Goal: Transaction & Acquisition: Purchase product/service

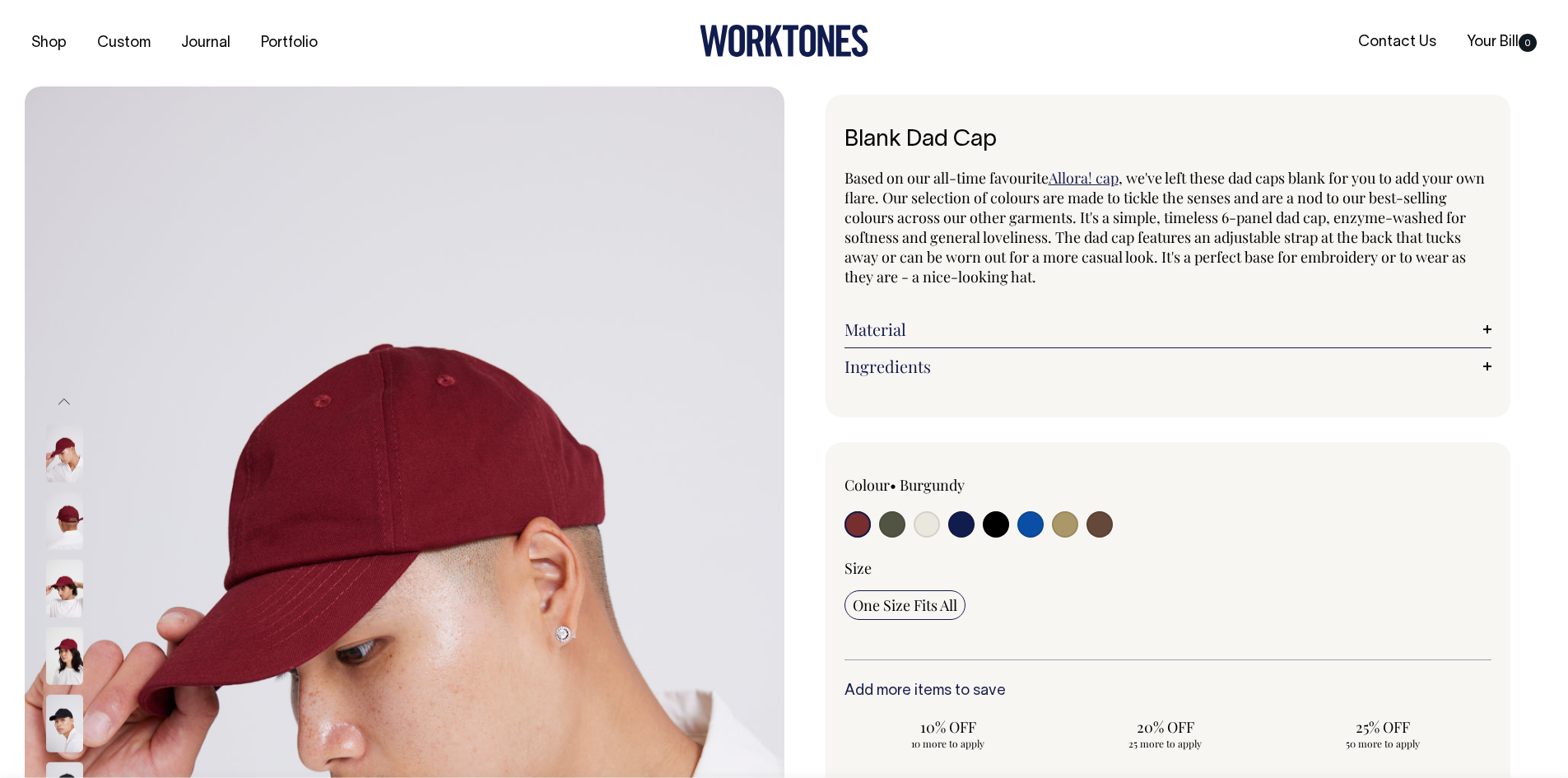
drag, startPoint x: 894, startPoint y: 526, endPoint x: 1030, endPoint y: 509, distance: 137.1
click at [894, 527] on input "radio" at bounding box center [891, 523] width 26 height 26
radio input "true"
select select "Olive"
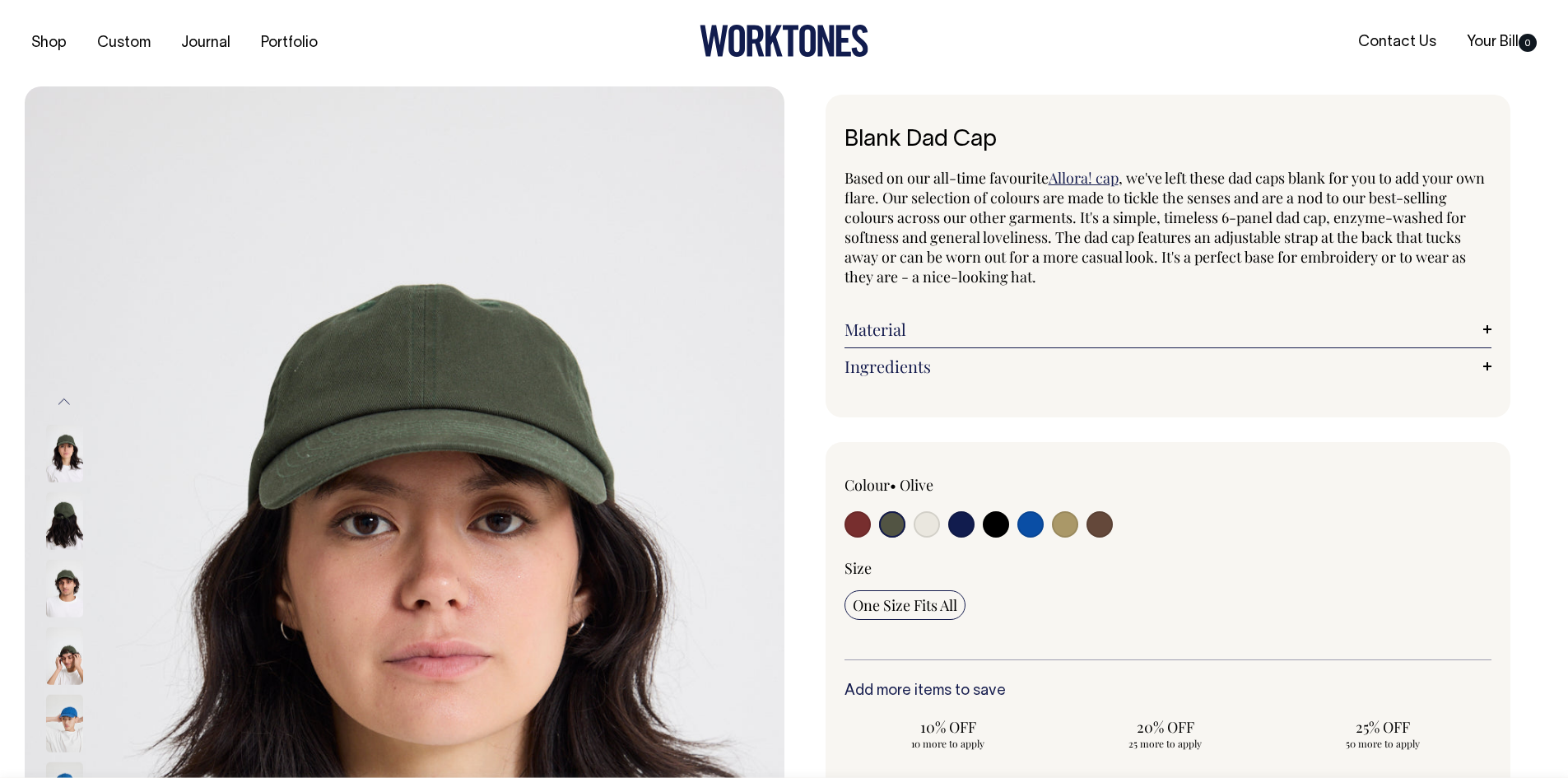
click at [960, 525] on input "radio" at bounding box center [961, 523] width 26 height 26
radio input "true"
select select "Dark Navy"
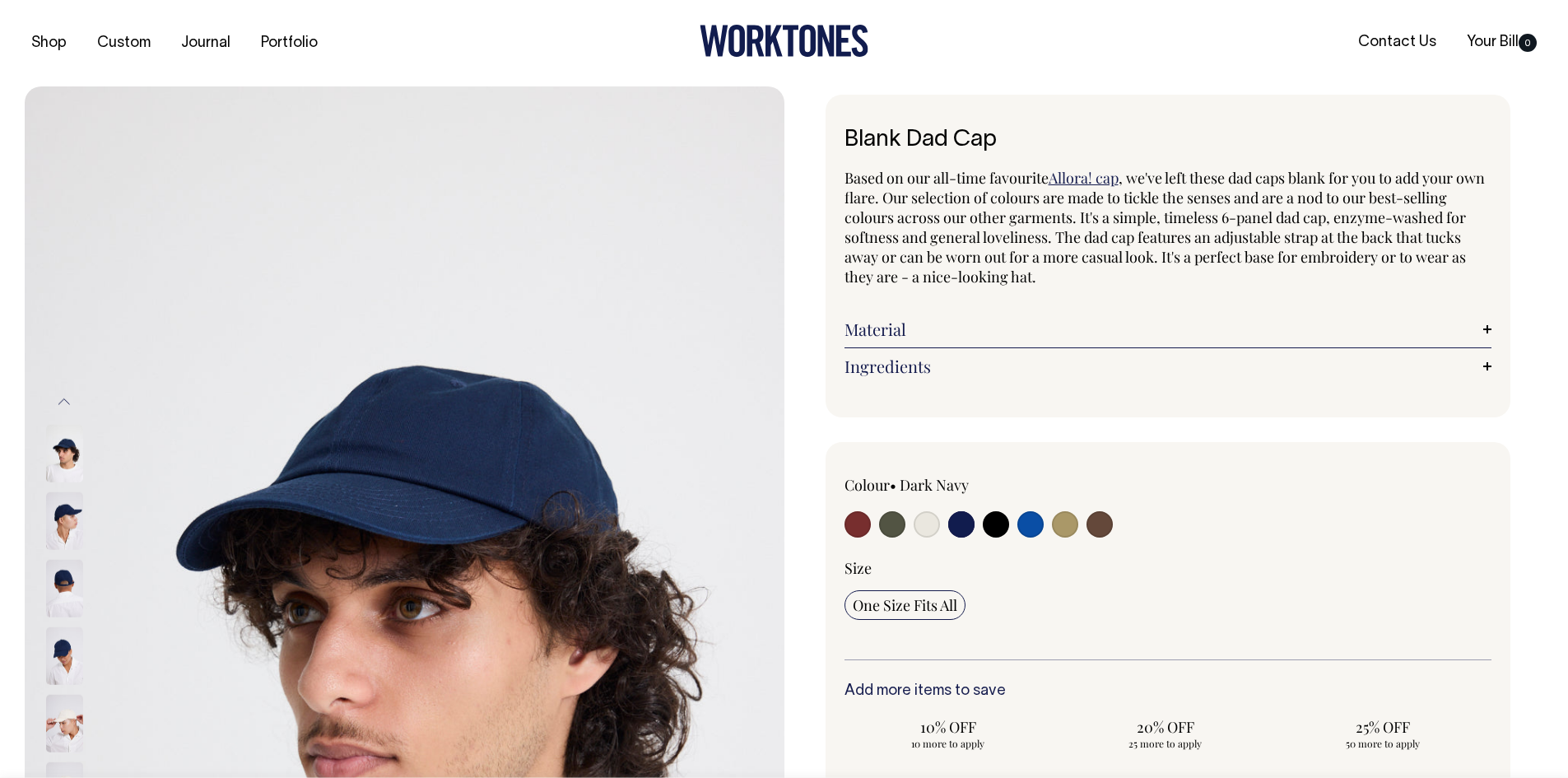
click at [1000, 531] on input "radio" at bounding box center [995, 523] width 26 height 26
radio input "true"
select select "Black"
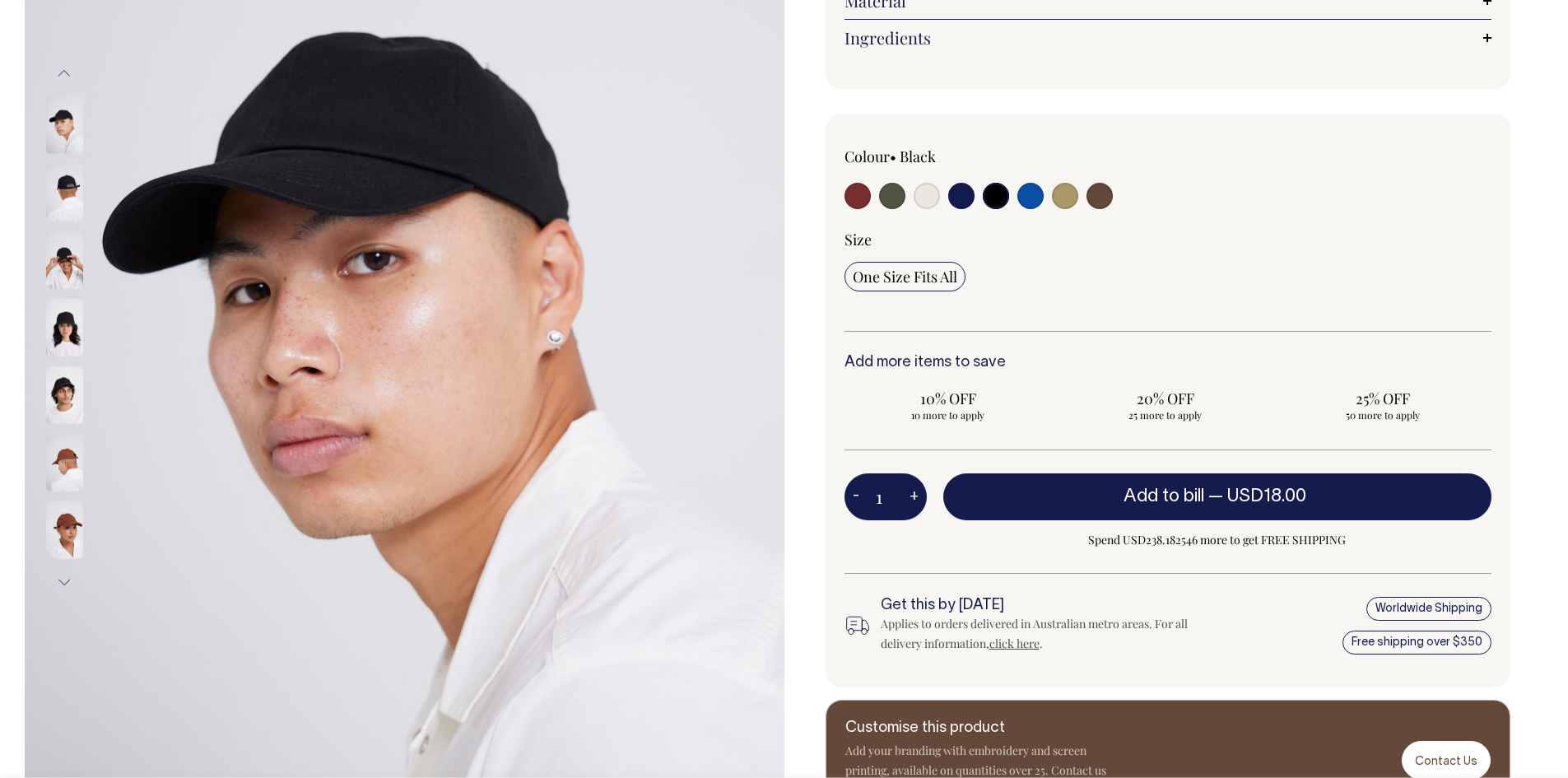
scroll to position [330, 0]
click at [855, 187] on input "radio" at bounding box center [857, 195] width 26 height 26
radio input "true"
select select "Burgundy"
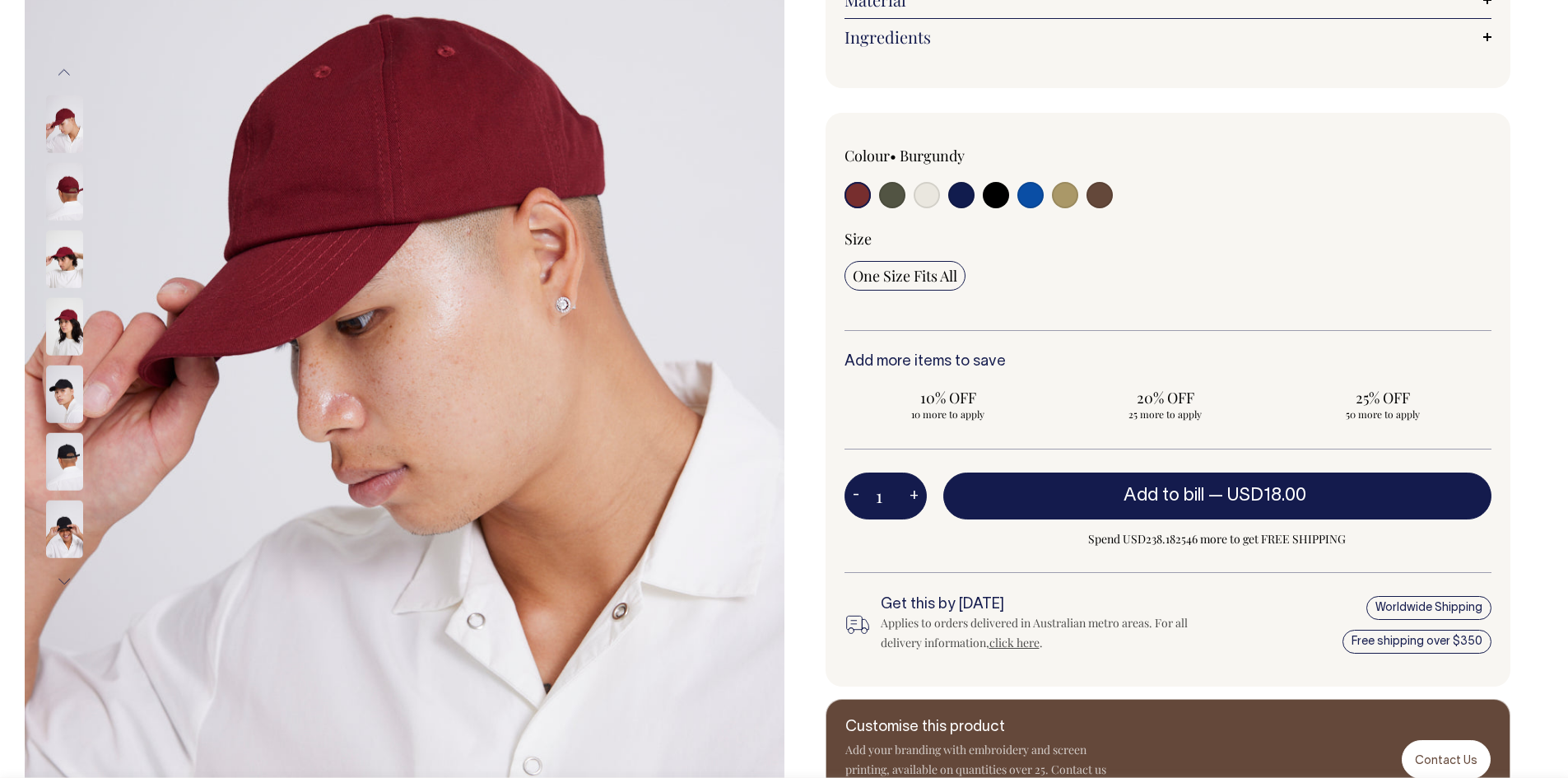
click at [883, 197] on input "radio" at bounding box center [891, 195] width 26 height 26
radio input "true"
select select "Olive"
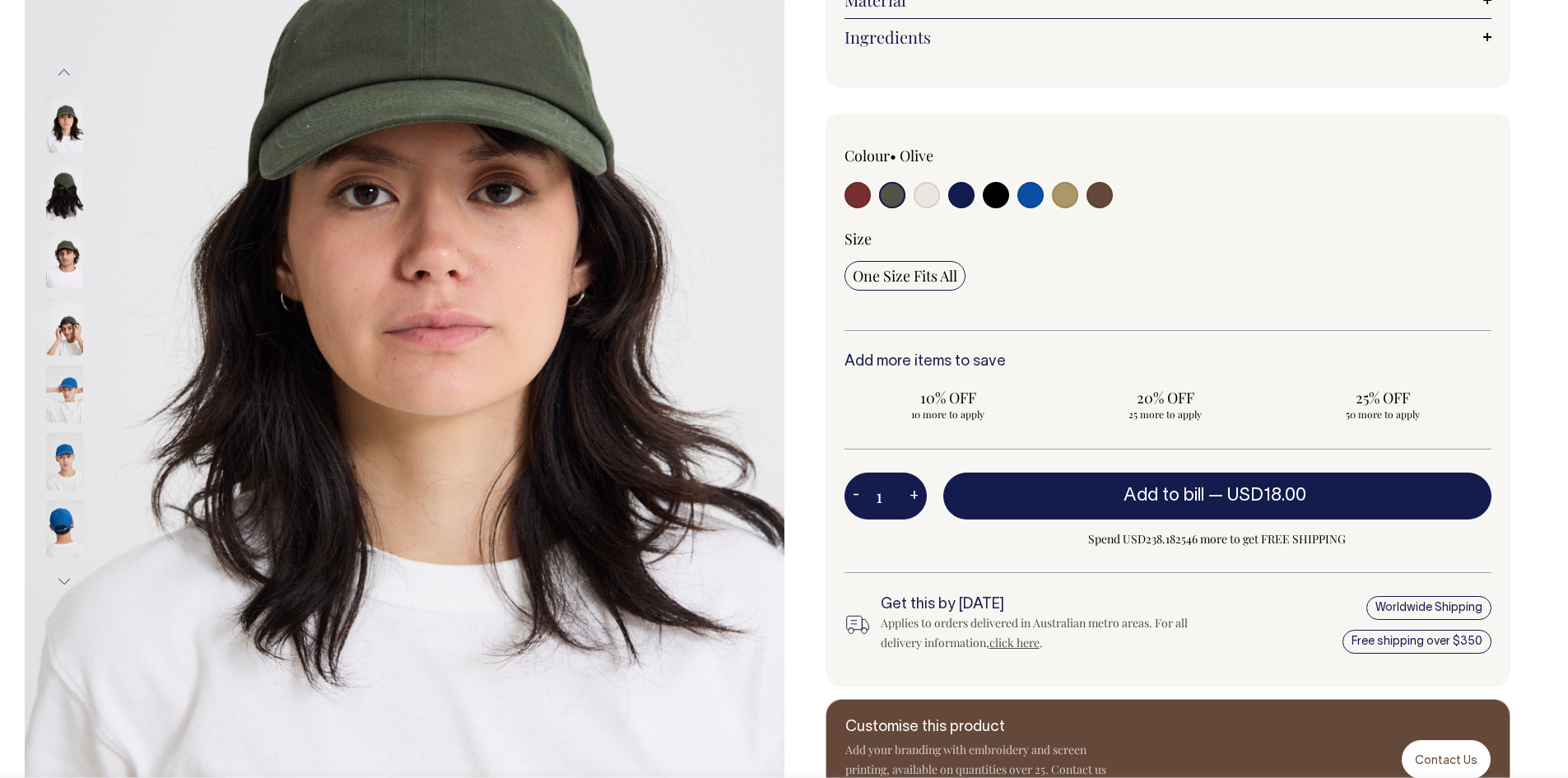
click at [61, 281] on img at bounding box center [64, 259] width 37 height 58
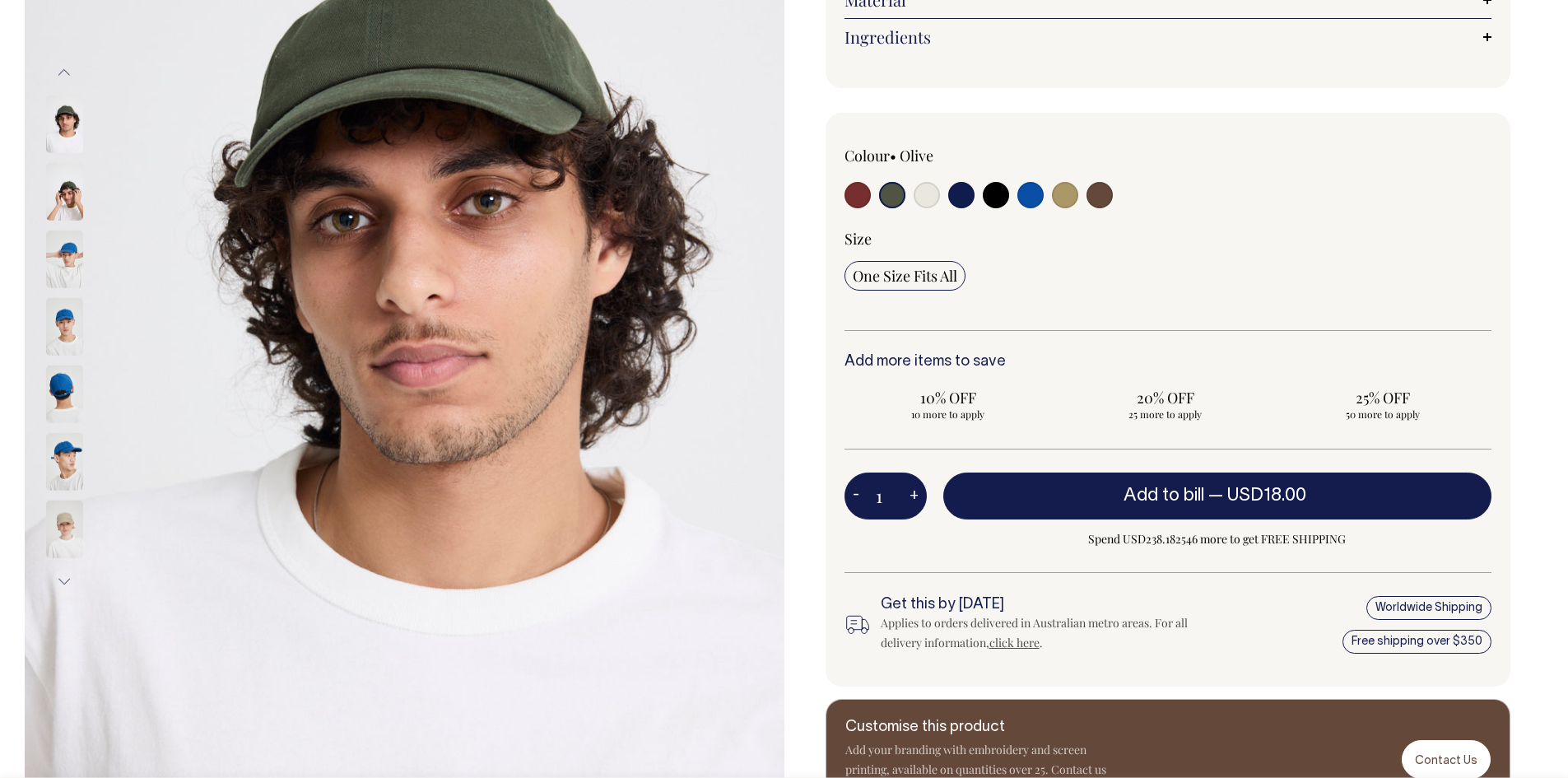
click at [61, 302] on img at bounding box center [64, 327] width 37 height 58
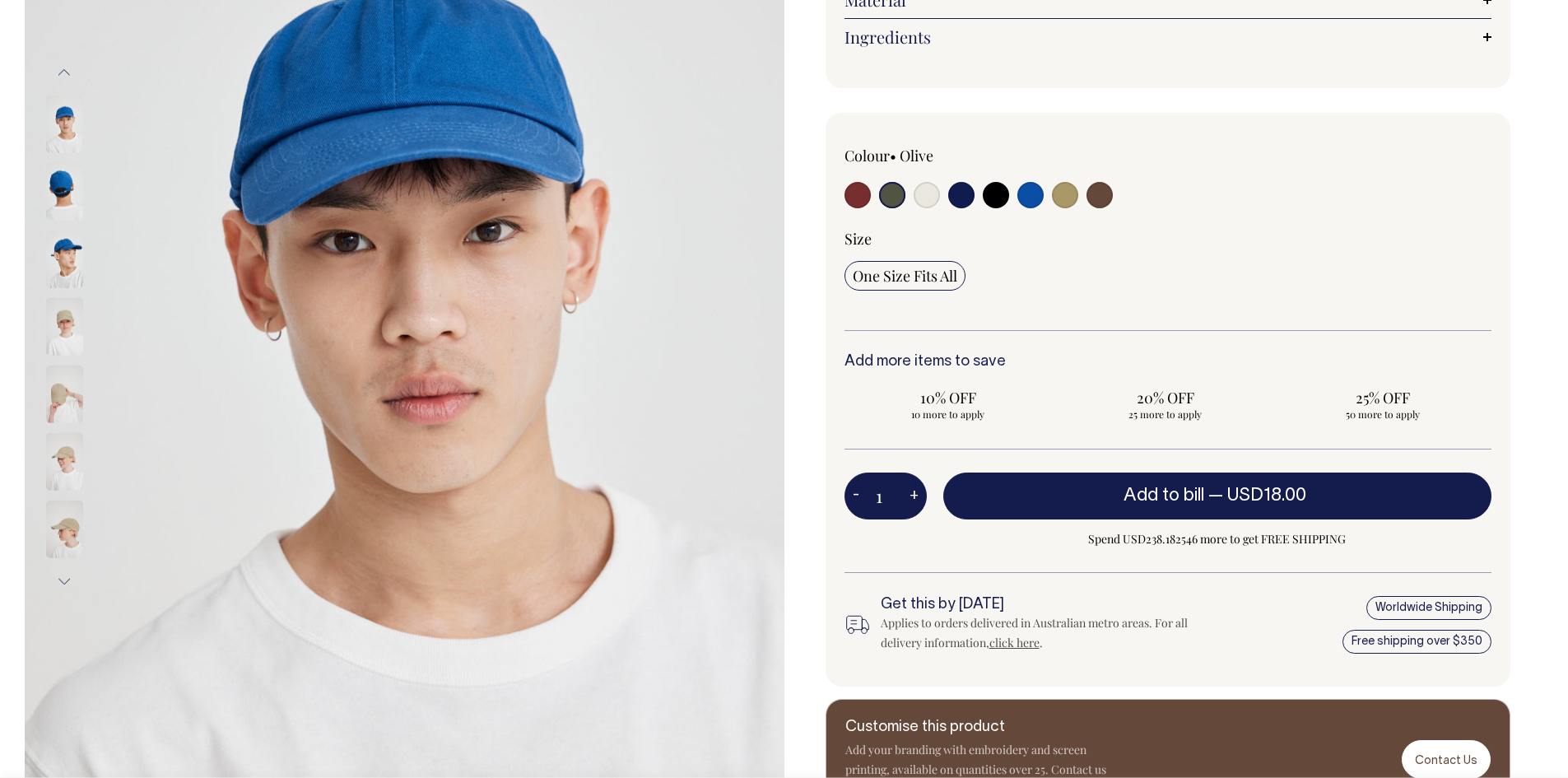
click at [64, 316] on img at bounding box center [64, 327] width 37 height 58
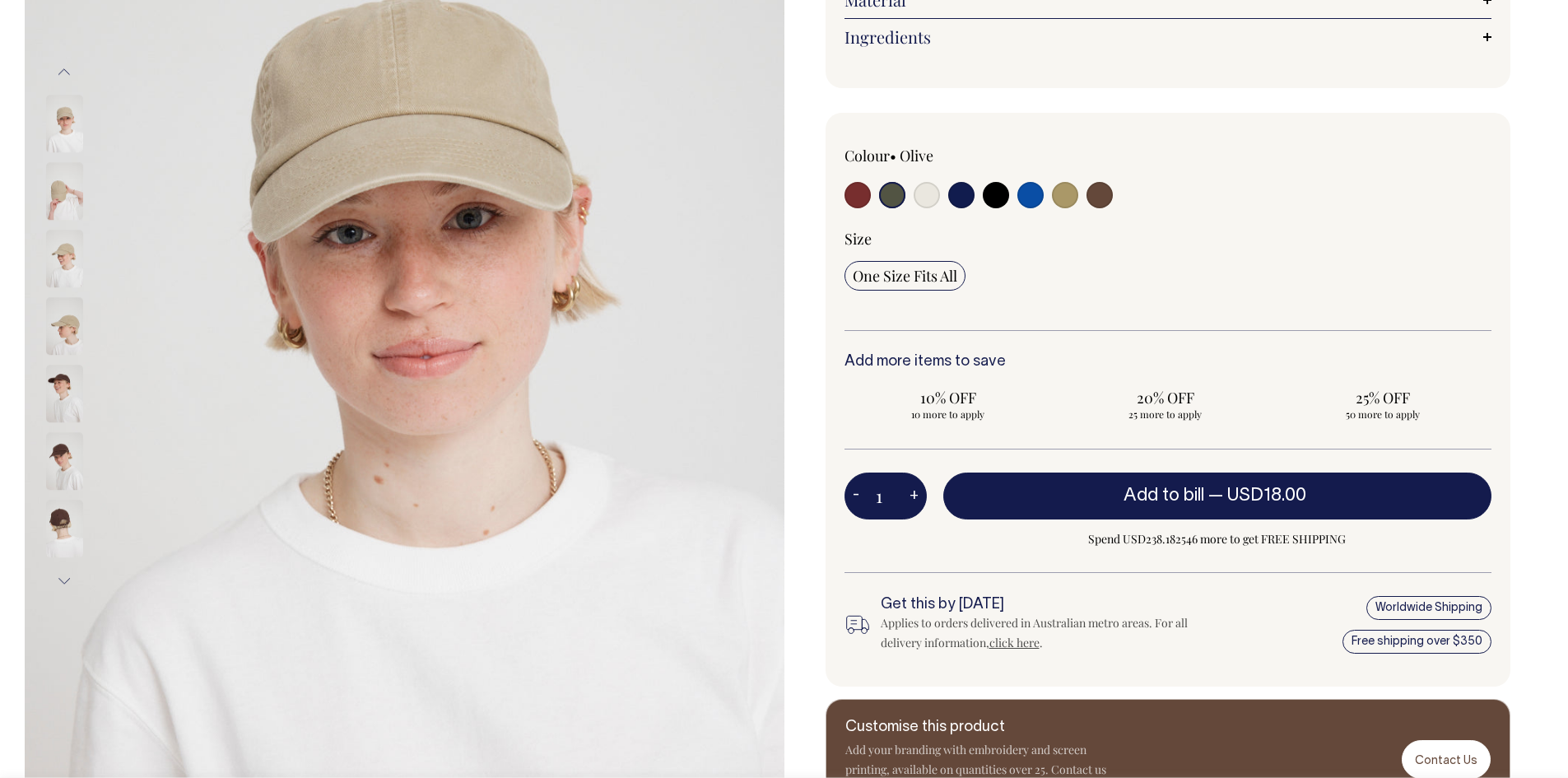
click at [68, 346] on img at bounding box center [64, 327] width 37 height 58
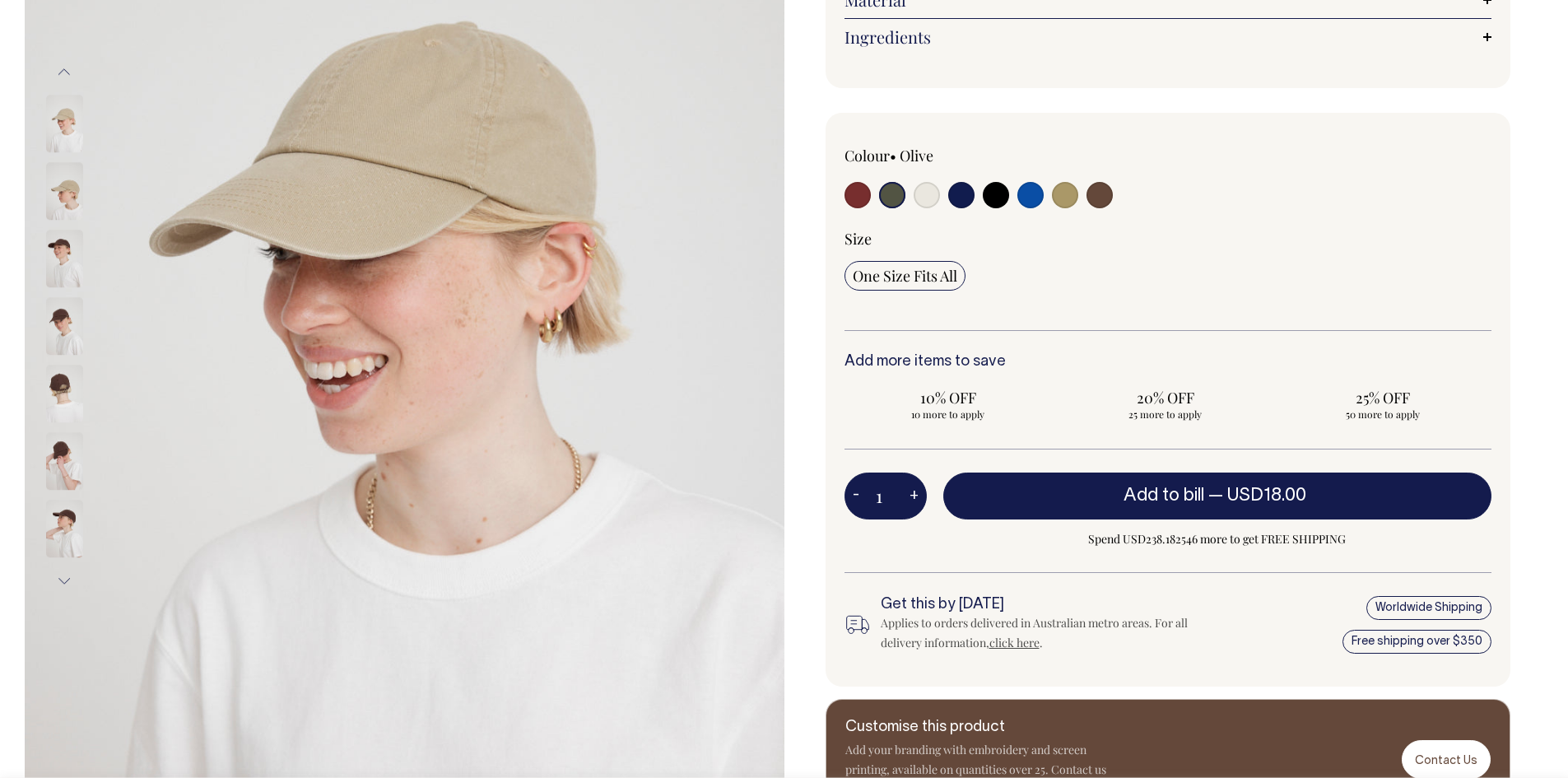
click at [50, 381] on img at bounding box center [64, 394] width 37 height 58
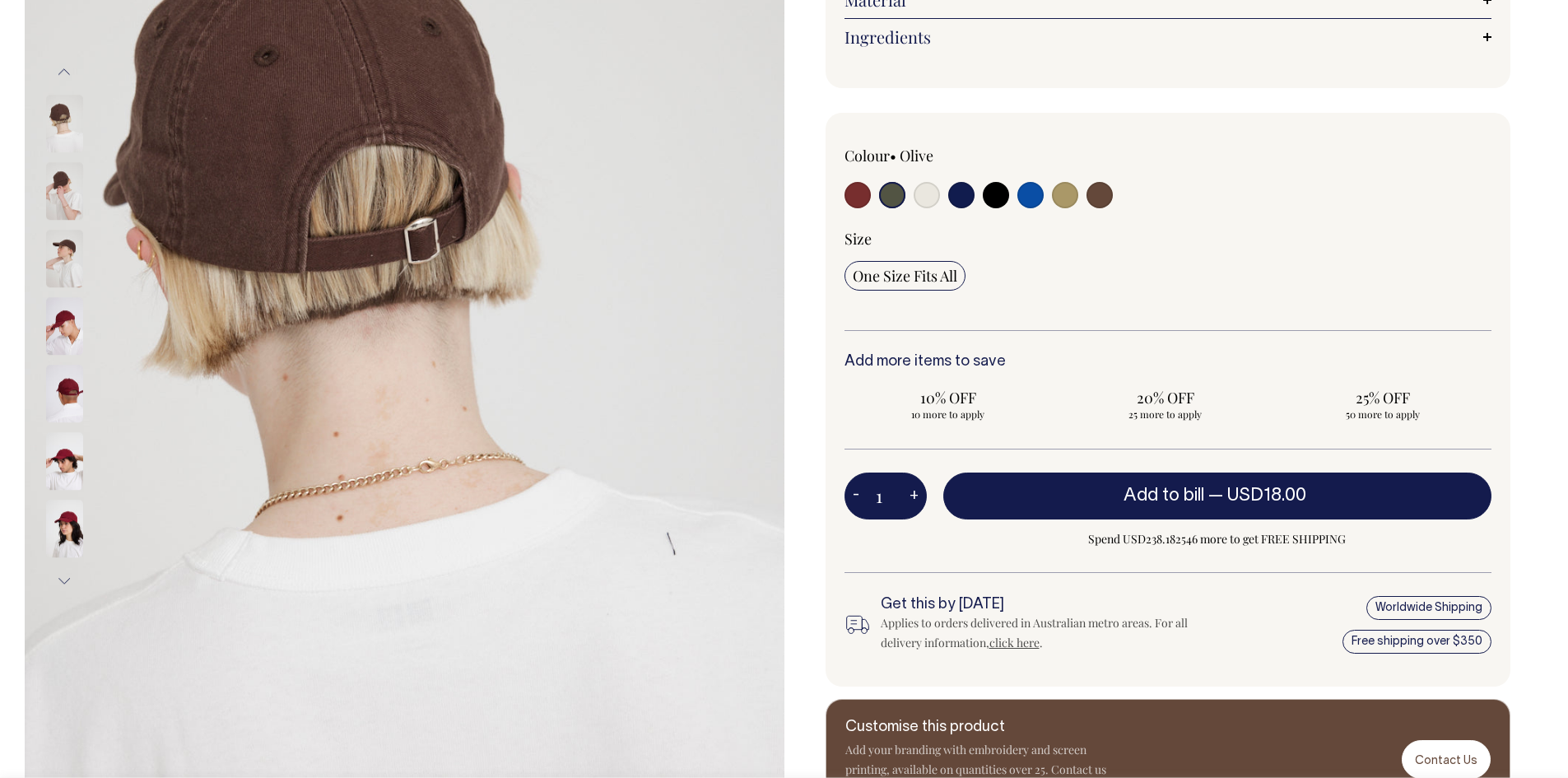
click at [48, 456] on img at bounding box center [64, 462] width 37 height 58
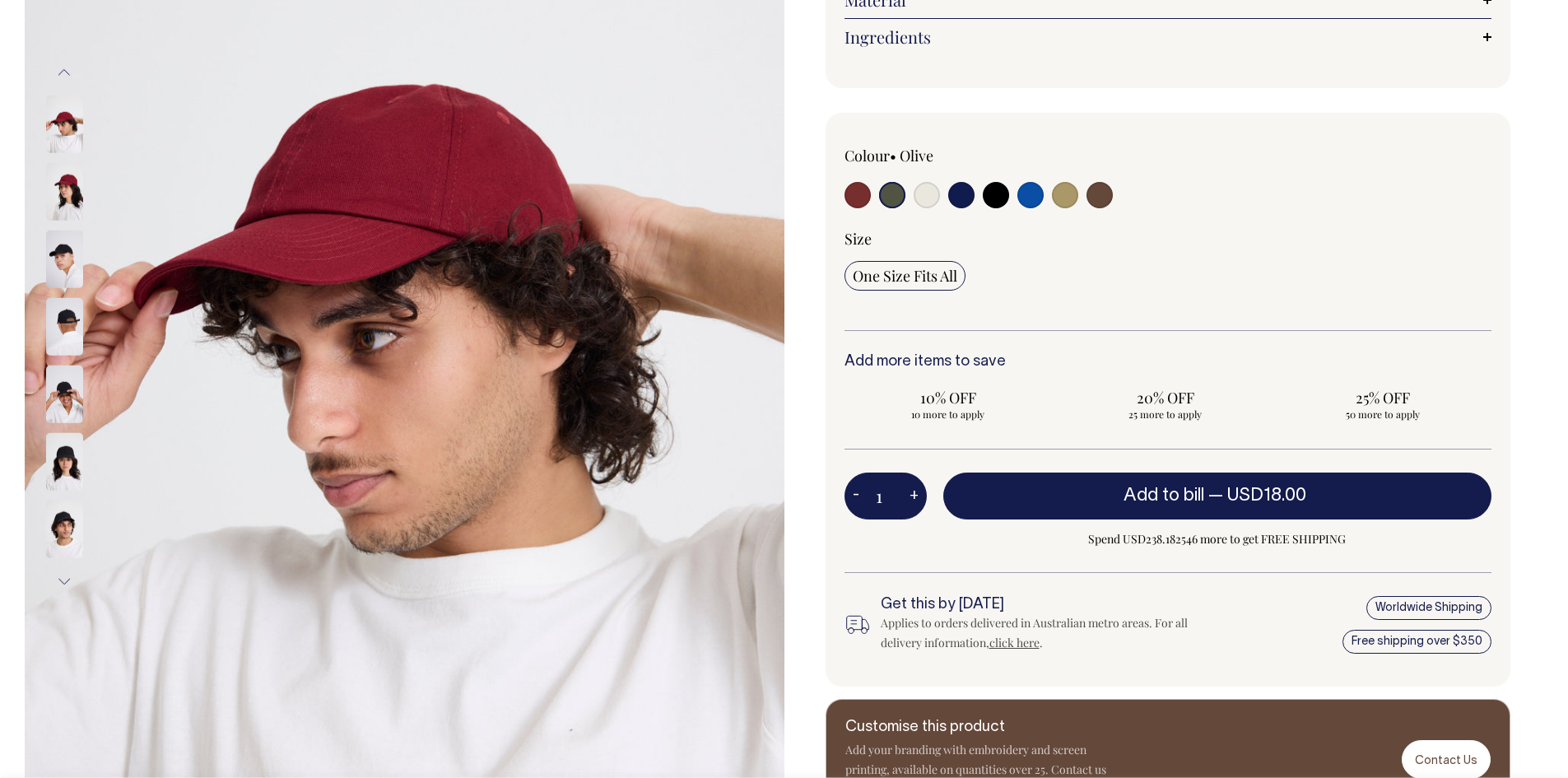
click at [68, 251] on img at bounding box center [64, 259] width 37 height 58
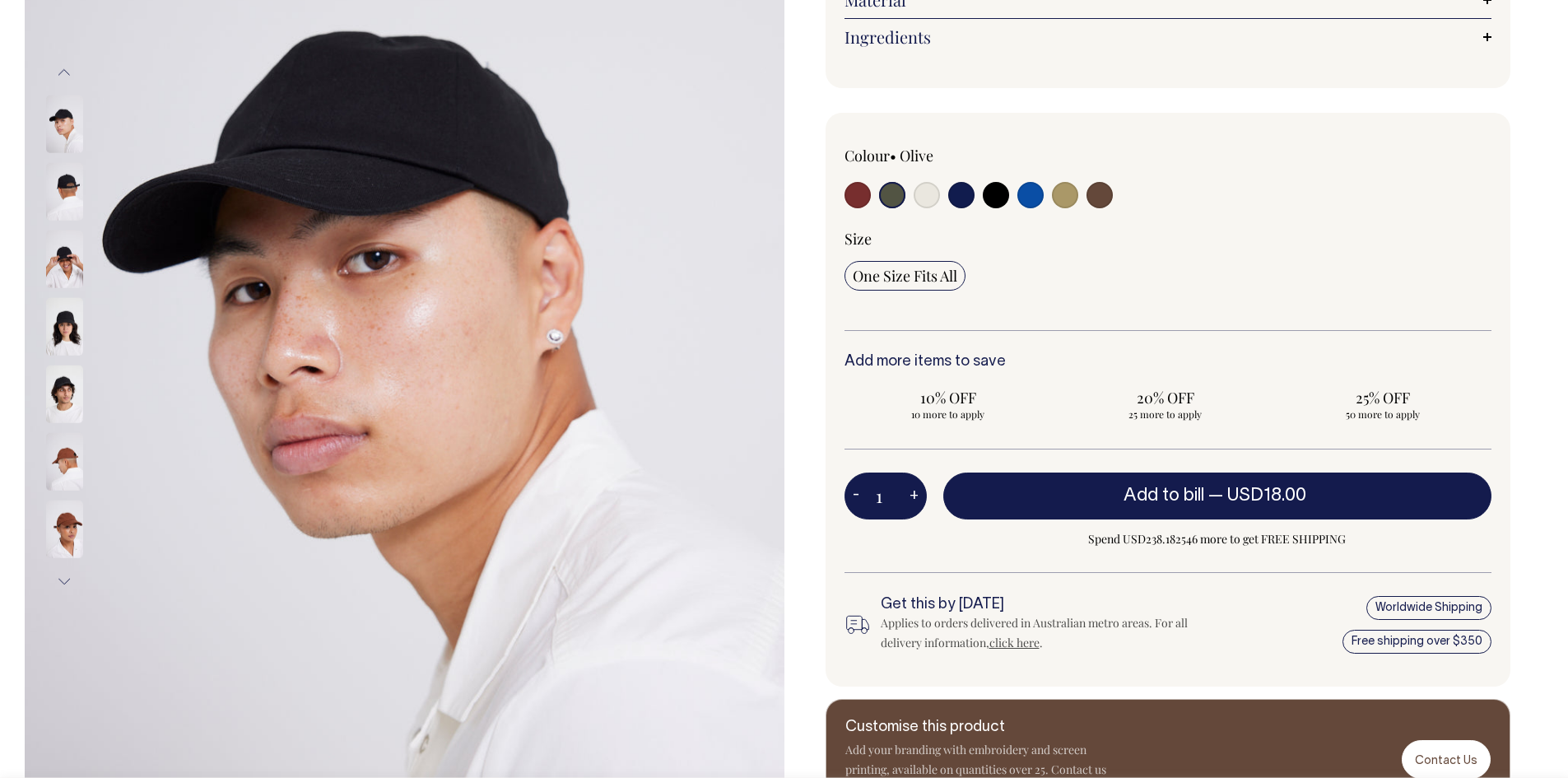
click at [966, 193] on input "radio" at bounding box center [961, 195] width 26 height 26
radio input "true"
select select "Dark Navy"
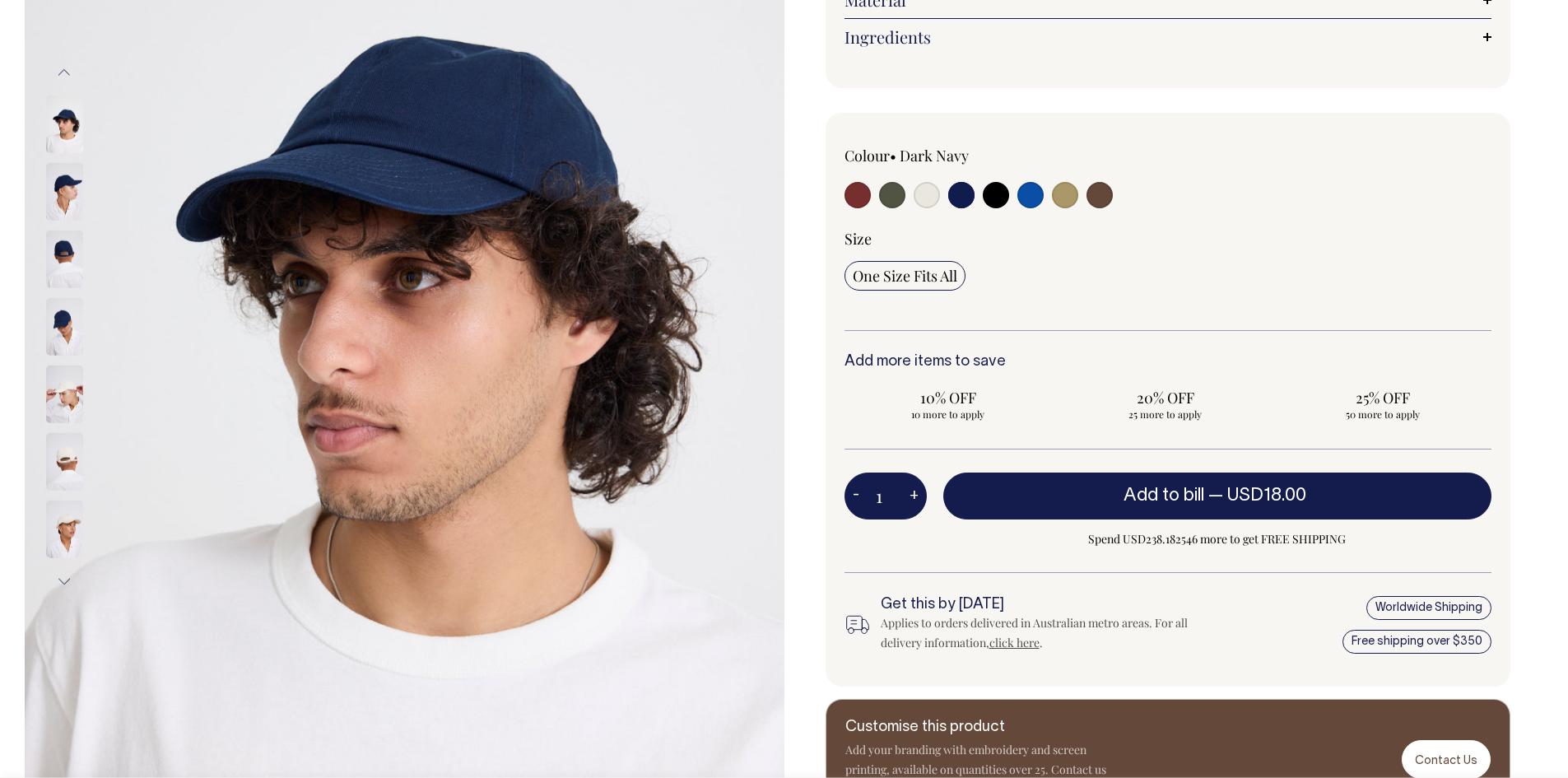
click at [1068, 194] on input "radio" at bounding box center [1064, 195] width 26 height 26
radio input "true"
select select "Washed Khaki"
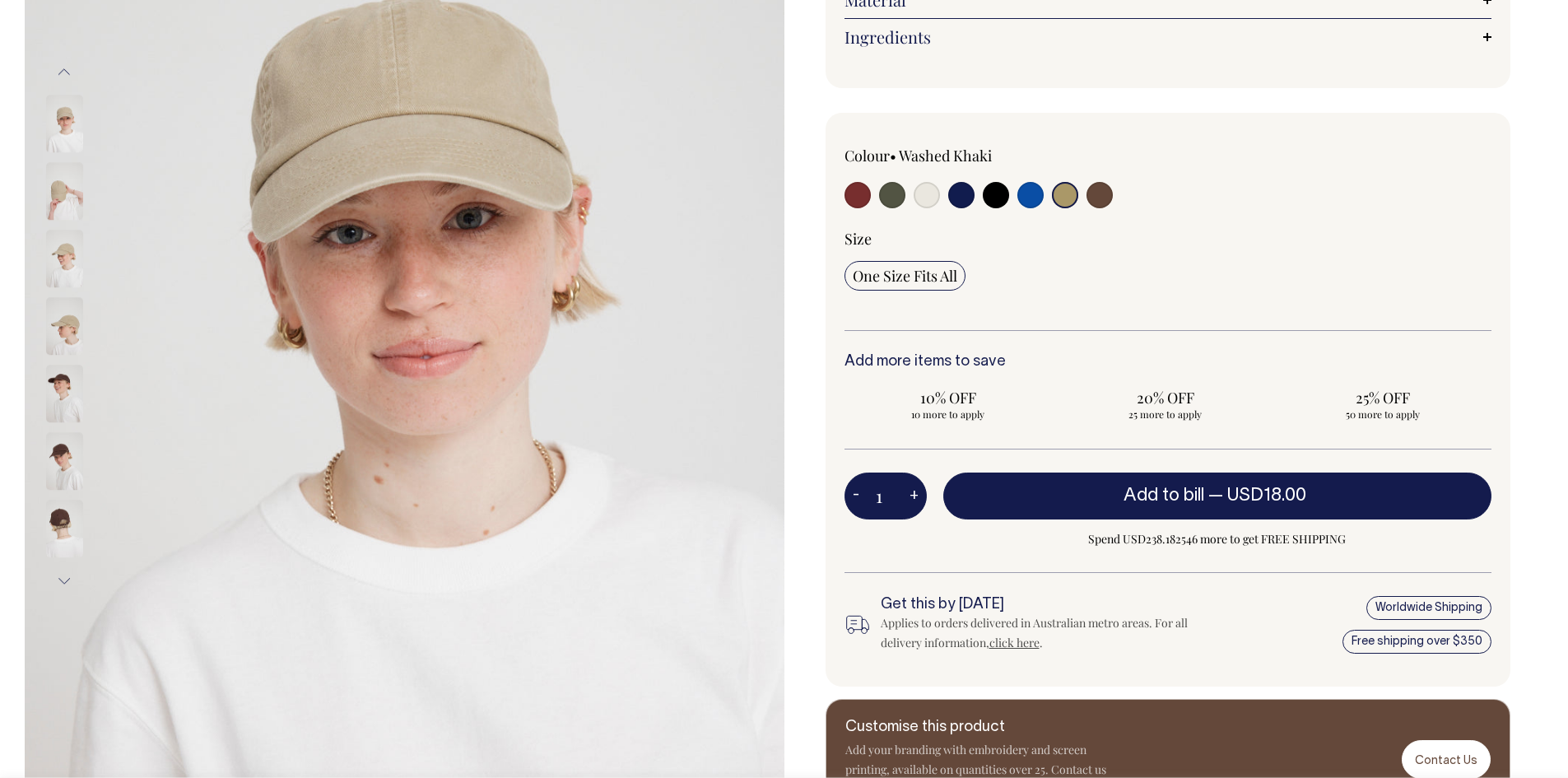
click at [960, 196] on input "radio" at bounding box center [961, 195] width 26 height 26
radio input "true"
select select "Dark Navy"
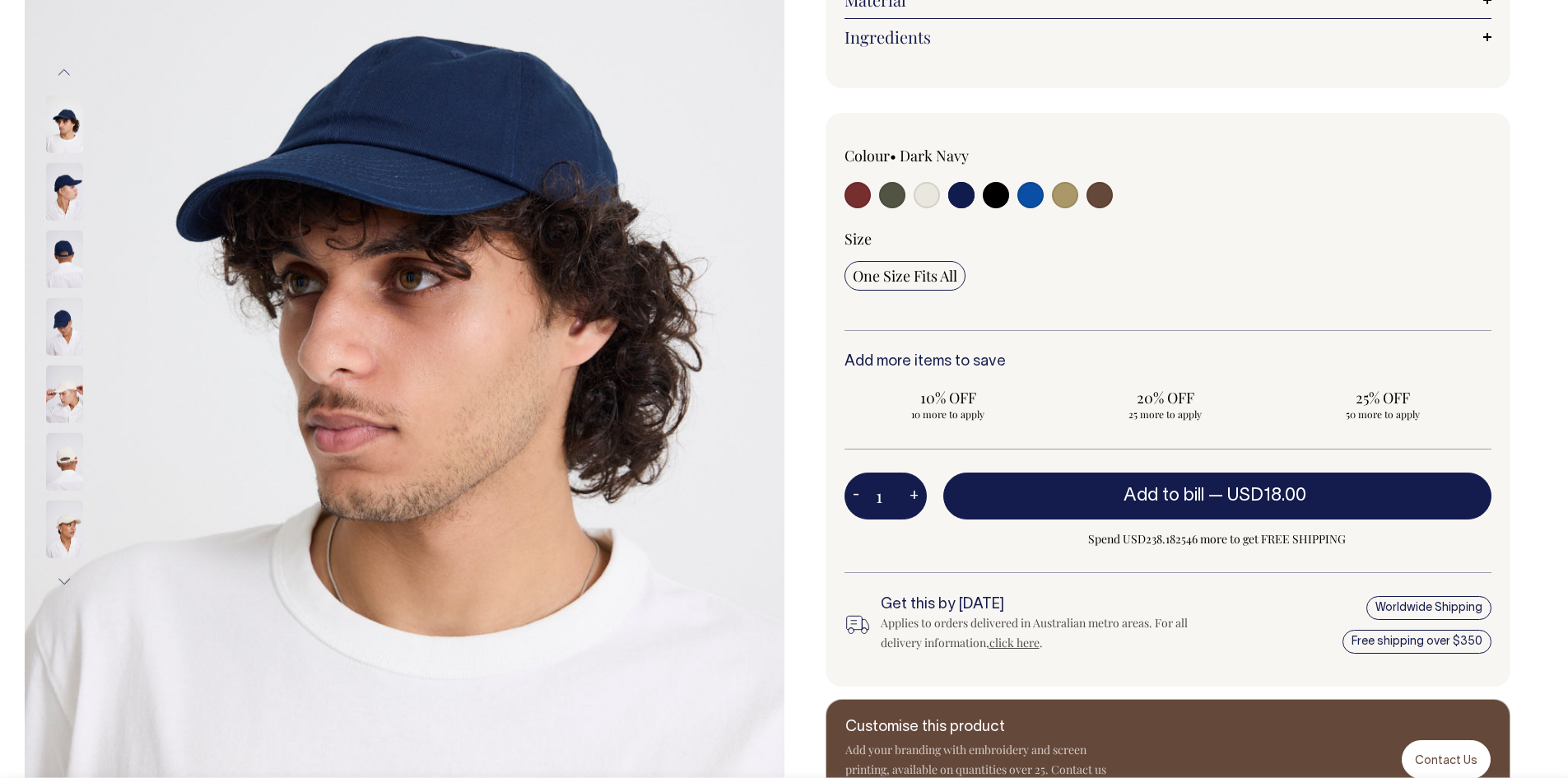
click at [994, 203] on input "radio" at bounding box center [995, 195] width 26 height 26
radio input "true"
select select "Black"
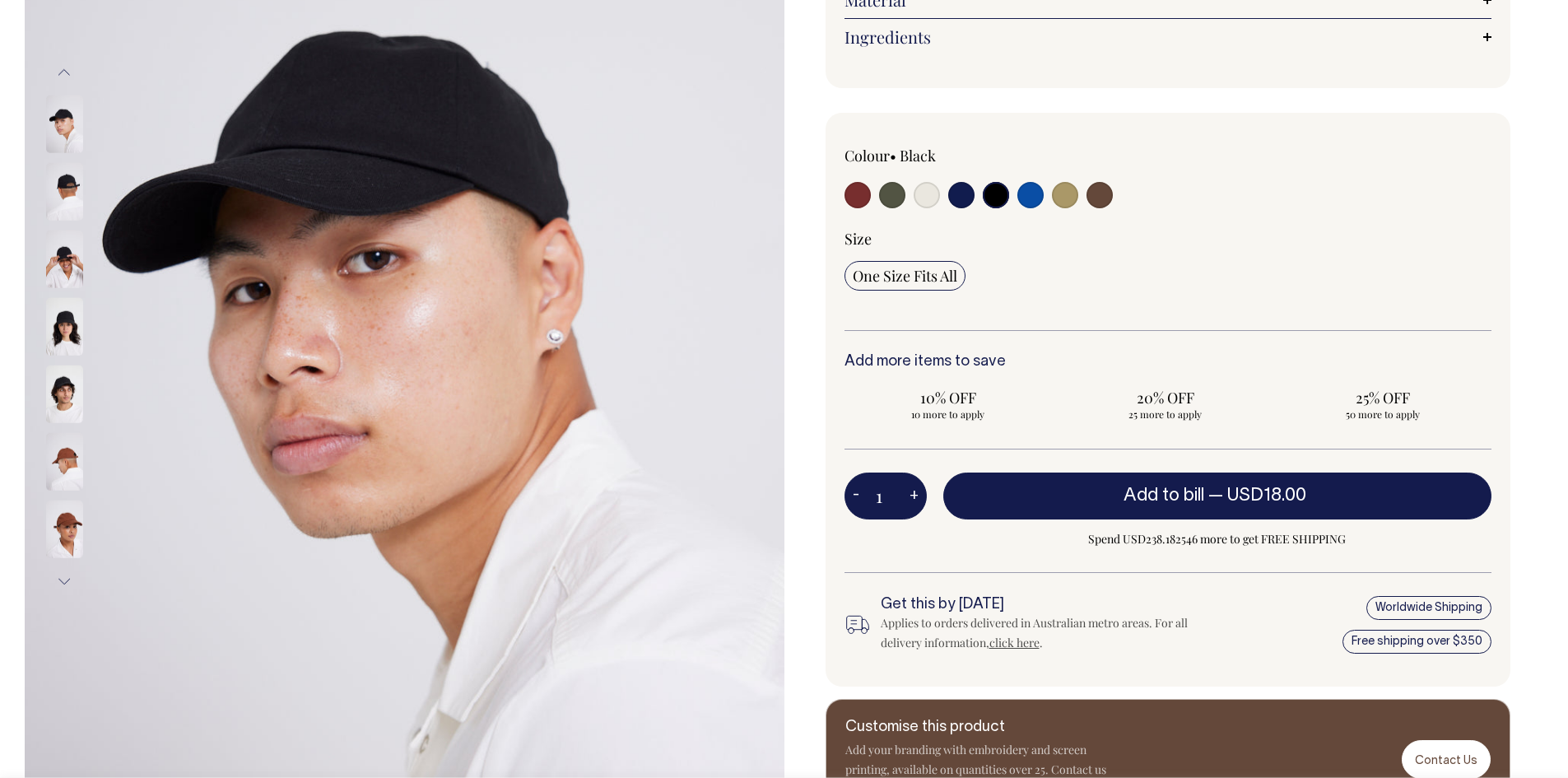
click at [958, 202] on input "radio" at bounding box center [961, 195] width 26 height 26
radio input "true"
select select "Dark Navy"
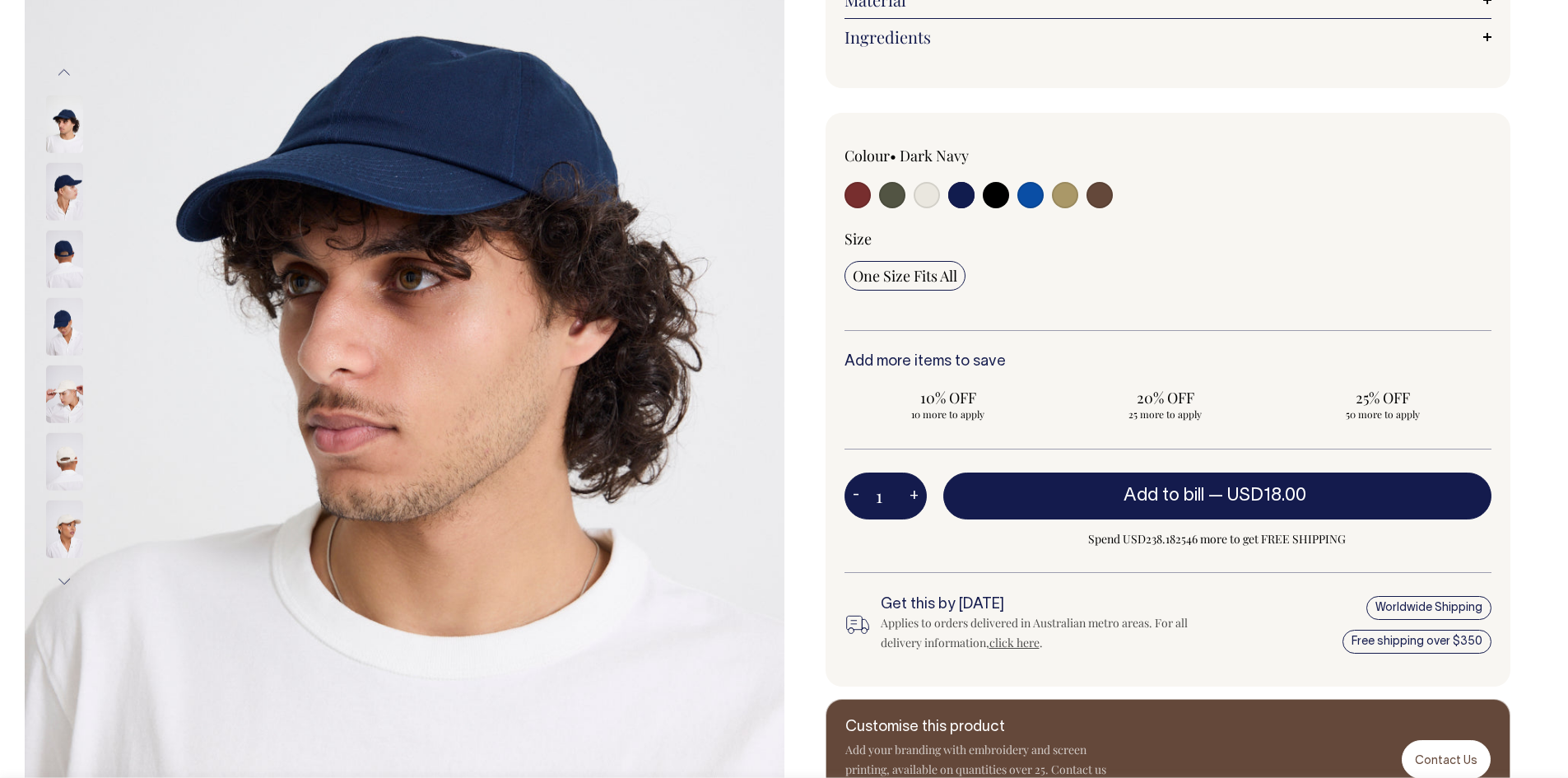
click at [1064, 197] on input "radio" at bounding box center [1064, 195] width 26 height 26
radio input "true"
select select "Washed Khaki"
